Goal: Obtain resource: Download file/media

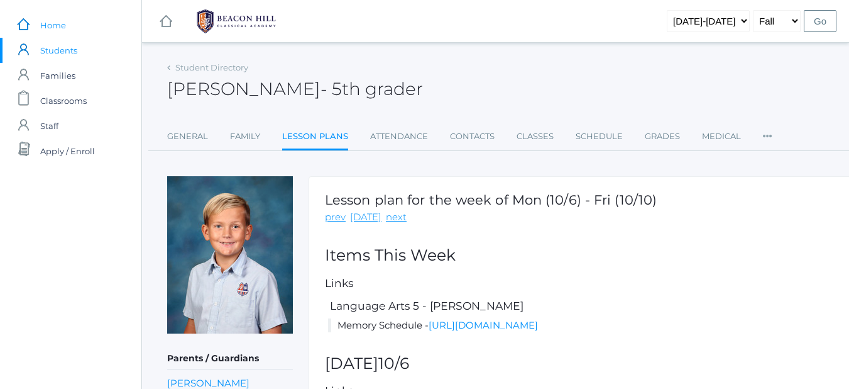
click at [54, 25] on span "Home" at bounding box center [53, 25] width 26 height 25
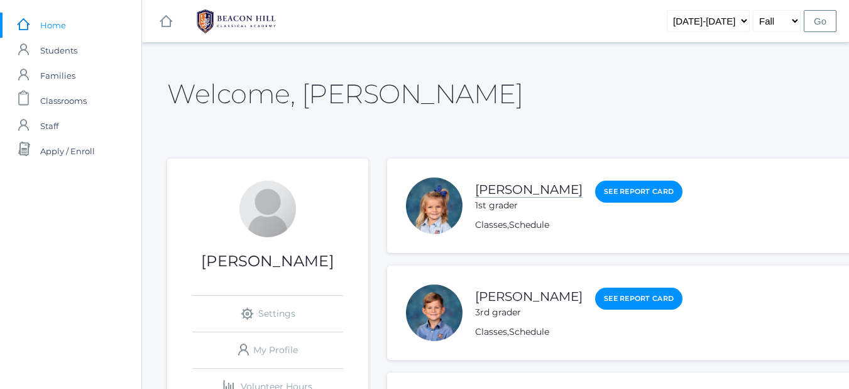
click at [516, 187] on link "[PERSON_NAME]" at bounding box center [529, 190] width 108 height 16
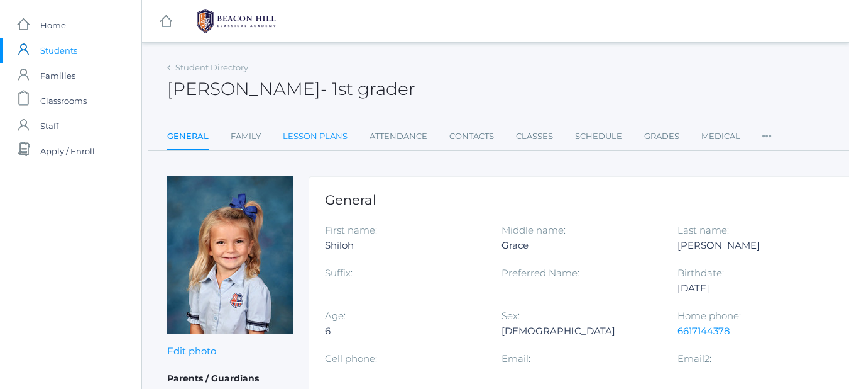
click at [316, 140] on link "Lesson Plans" at bounding box center [315, 136] width 65 height 25
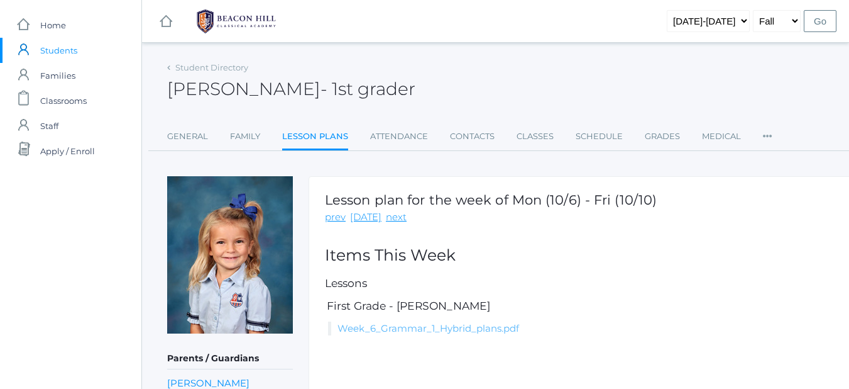
click at [427, 329] on link "Week_6_Grammar_1_Hybrid_plans.pdf" at bounding box center [429, 328] width 182 height 12
